Goal: Ask a question

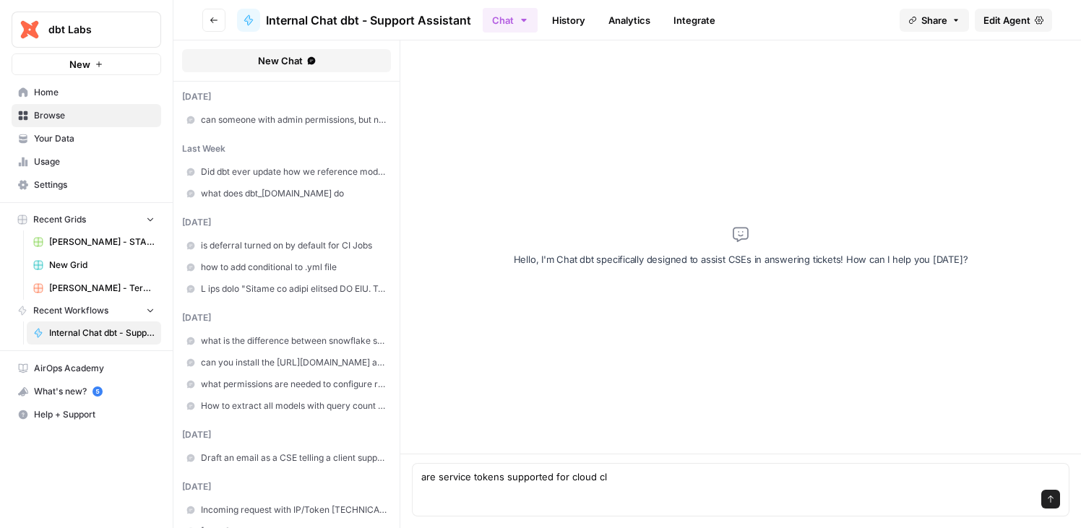
type textarea "are service tokens supported for cloud cli"
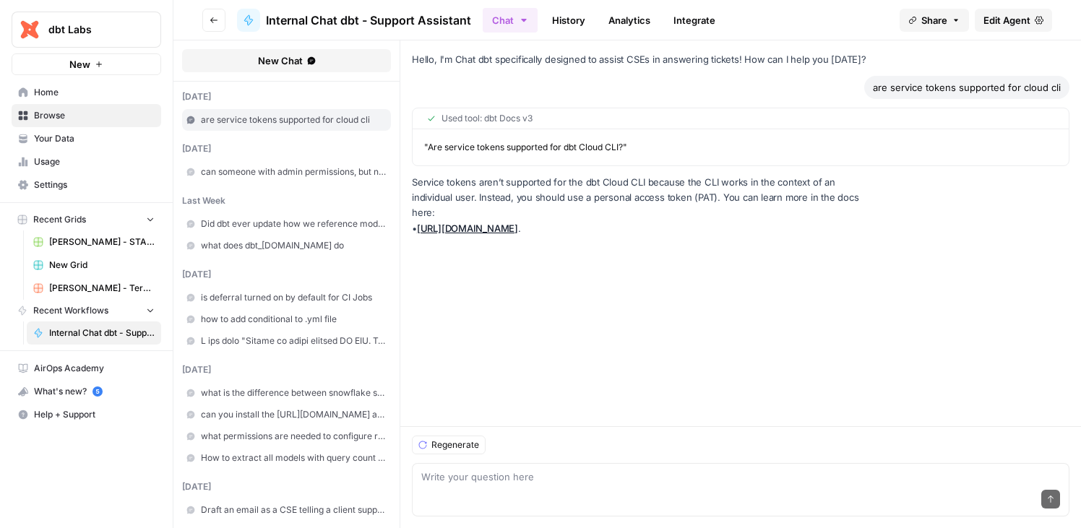
click at [518, 223] on link "[URL][DOMAIN_NAME]" at bounding box center [467, 229] width 101 height 12
click at [548, 494] on div "Send" at bounding box center [740, 500] width 639 height 32
type textarea "is cloud cli the only thing that uses dbt_cloud.yml"
